Goal: Task Accomplishment & Management: Use online tool/utility

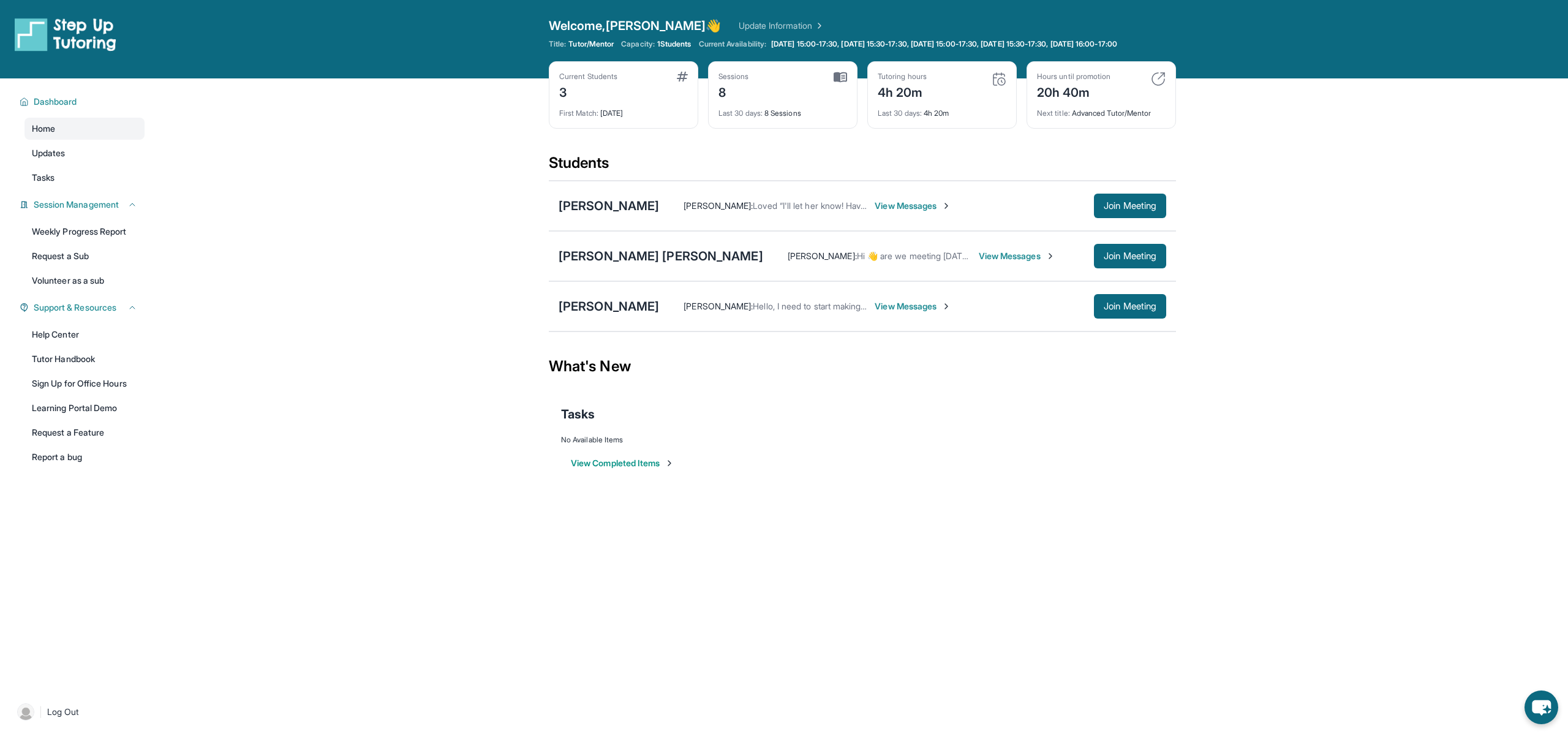
click at [739, 26] on link "Update Information" at bounding box center [782, 25] width 86 height 12
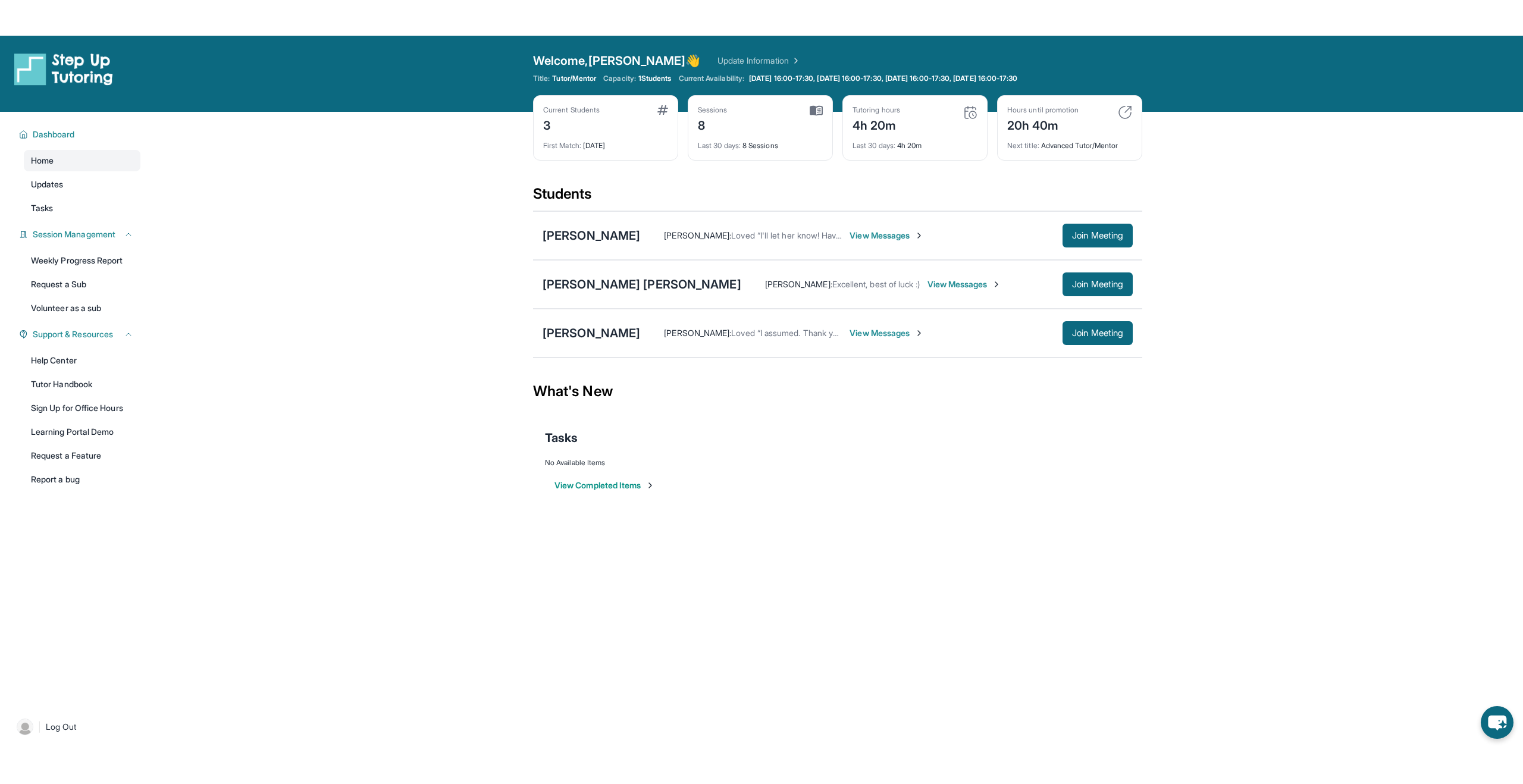
scroll to position [1, 0]
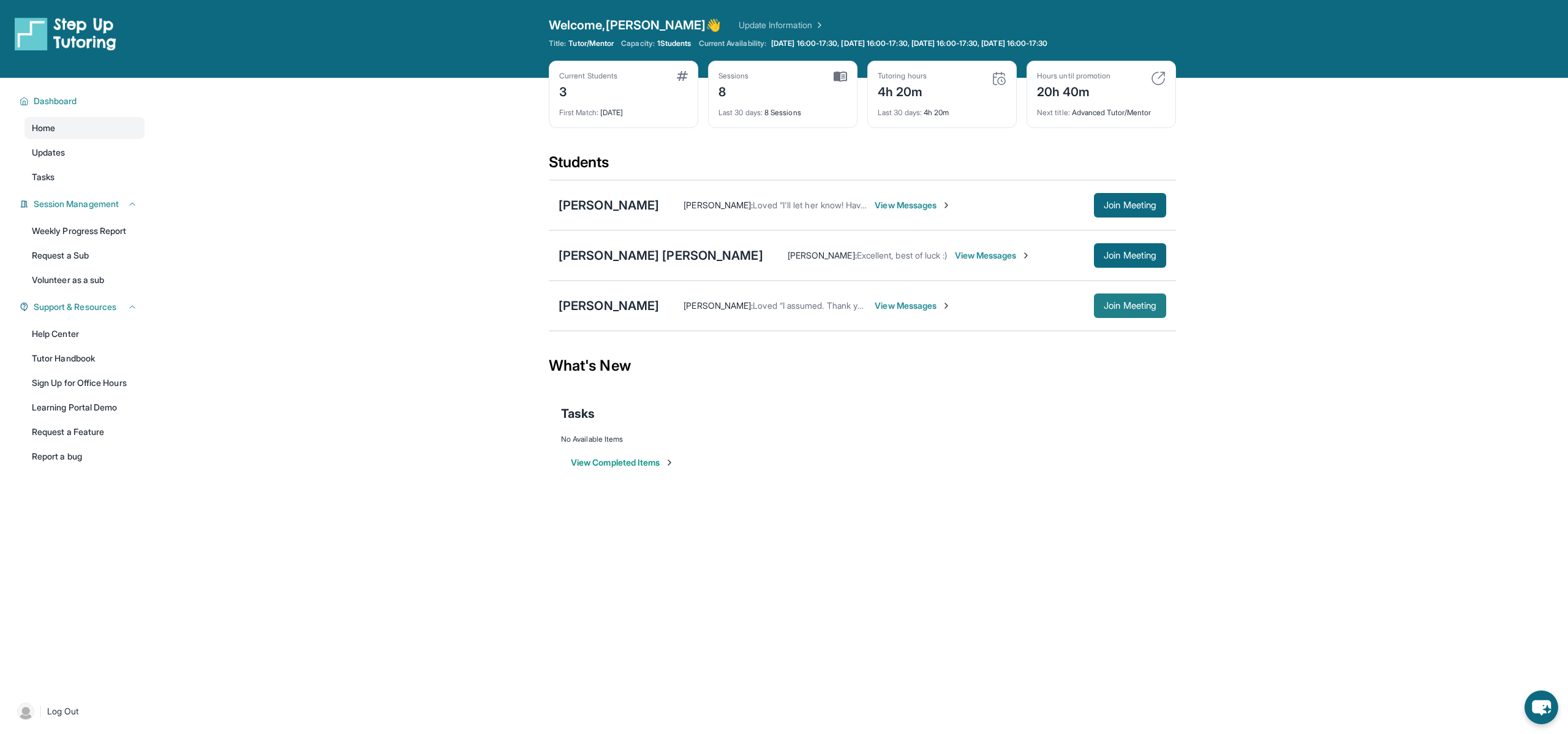
click at [1115, 306] on span "Join Meeting" at bounding box center [1130, 306] width 52 height 7
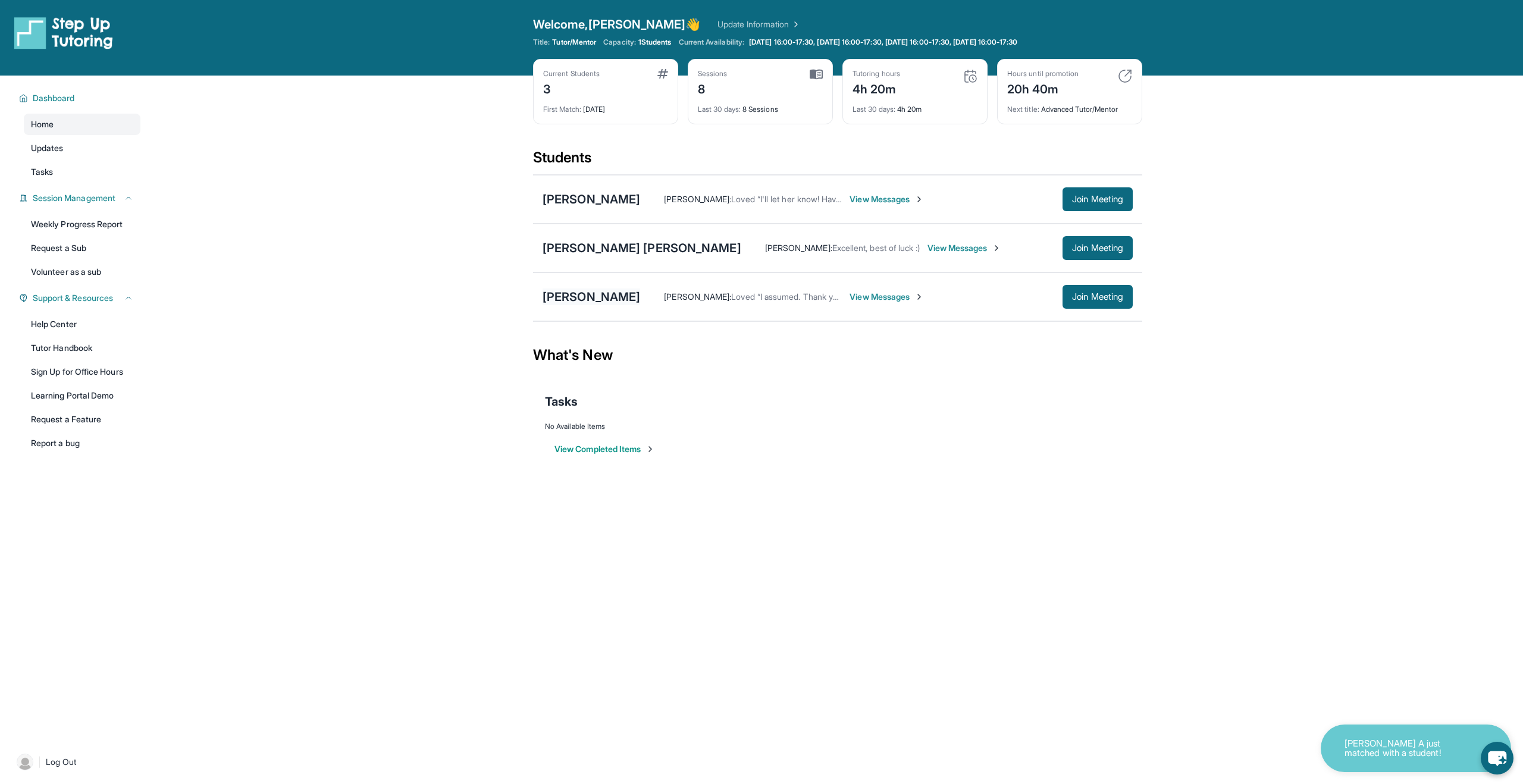
click at [580, 297] on div "[PERSON_NAME]" at bounding box center [591, 297] width 97 height 16
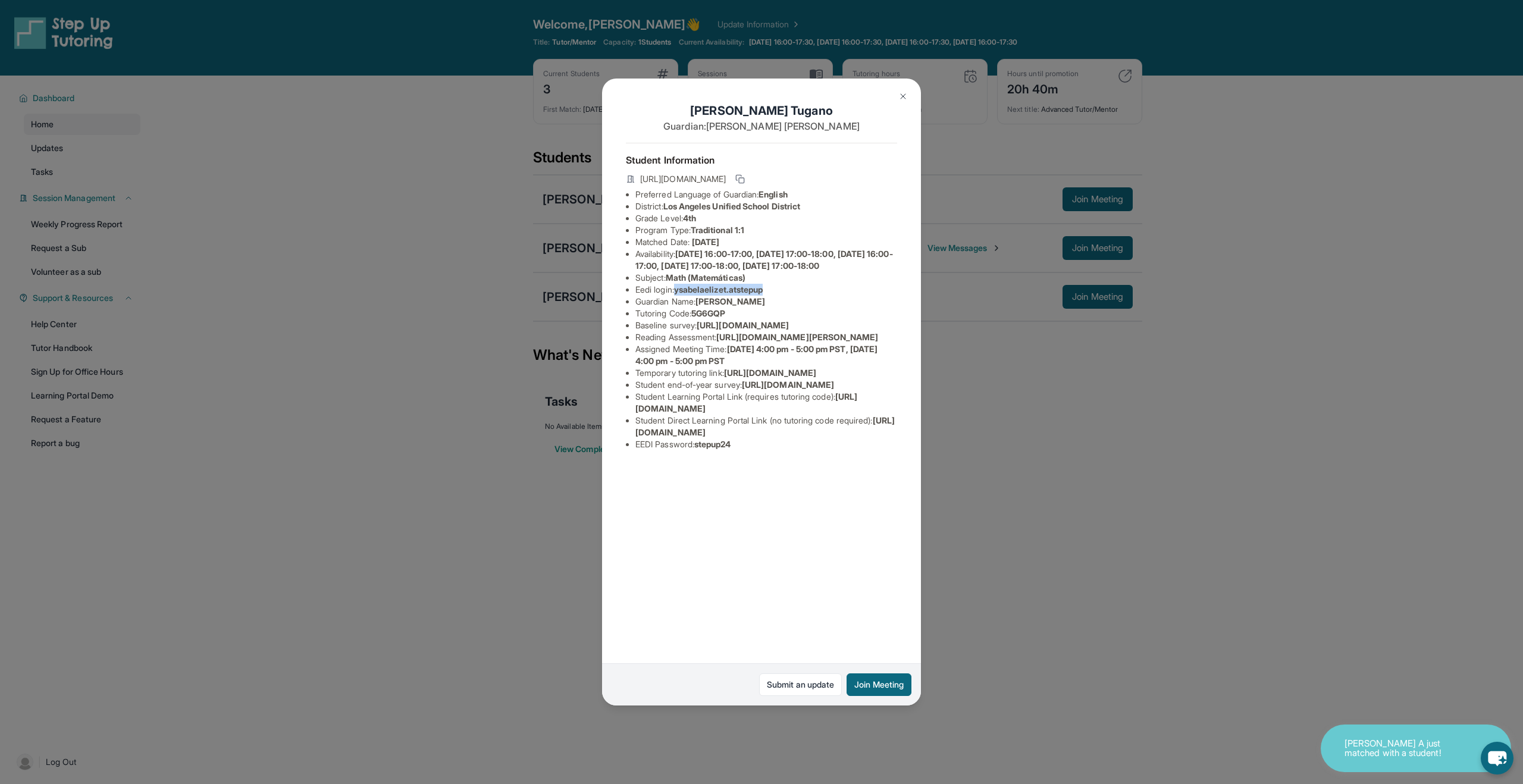
drag, startPoint x: 682, startPoint y: 304, endPoint x: 775, endPoint y: 304, distance: 93.0
click at [775, 295] on li "Eedi login : ysabelaelizet.atstepup" at bounding box center [766, 289] width 262 height 12
copy span "ysabelaelizet.atstepup"
